Goal: Obtain resource: Download file/media

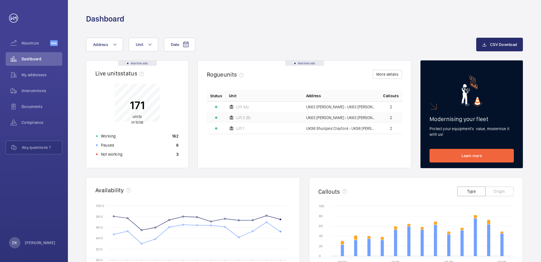
click at [231, 26] on div "Date Address Unit CSV Download Real time data Live units status﻿ 171 units in t…" at bounding box center [304, 219] width 473 height 391
click at [20, 79] on wm-front-icon-button at bounding box center [14, 75] width 16 height 14
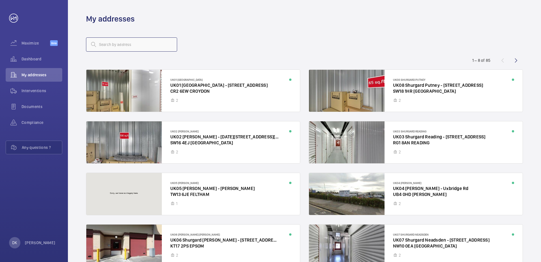
click at [119, 48] on input "text" at bounding box center [131, 44] width 91 height 14
type input "[GEOGRAPHIC_DATA]"
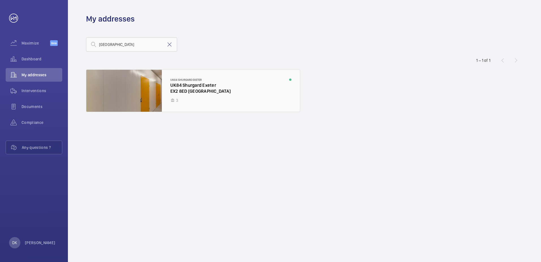
click at [221, 92] on div at bounding box center [193, 91] width 214 height 42
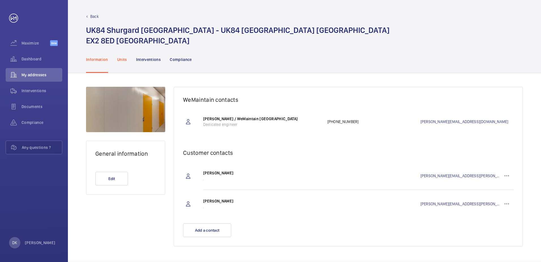
click at [123, 55] on div "Units" at bounding box center [122, 59] width 10 height 27
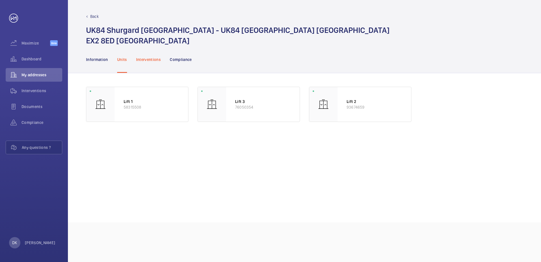
click at [156, 62] on p "Interventions" at bounding box center [148, 60] width 25 height 6
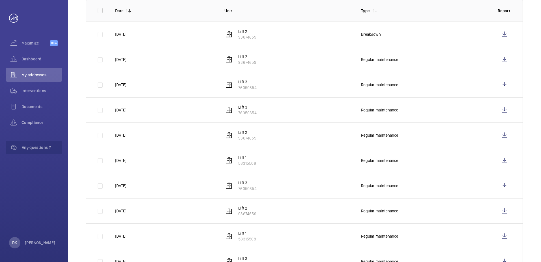
scroll to position [79, 0]
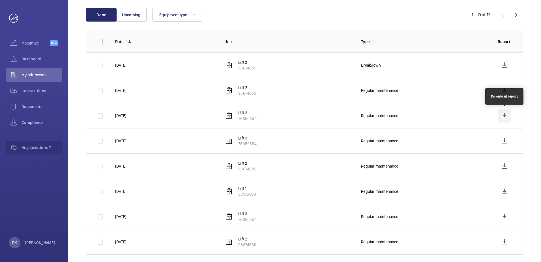
click at [504, 113] on wm-front-icon-button at bounding box center [505, 116] width 14 height 14
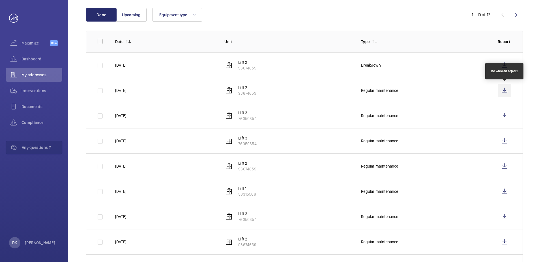
click at [504, 87] on wm-front-icon-button at bounding box center [505, 91] width 14 height 14
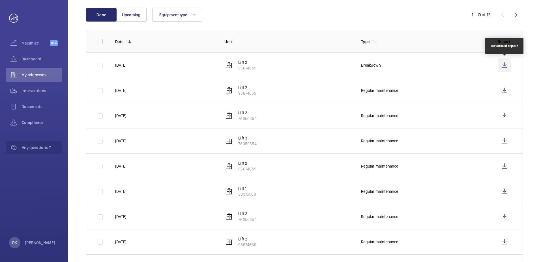
click at [506, 67] on wm-front-icon-button at bounding box center [505, 65] width 14 height 14
